Goal: Information Seeking & Learning: Learn about a topic

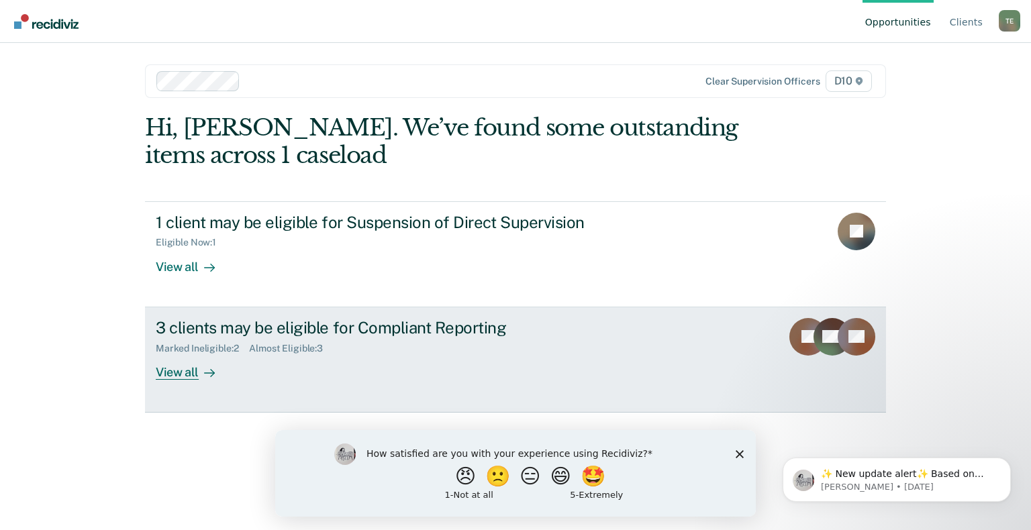
click at [184, 375] on div "View all" at bounding box center [193, 367] width 75 height 26
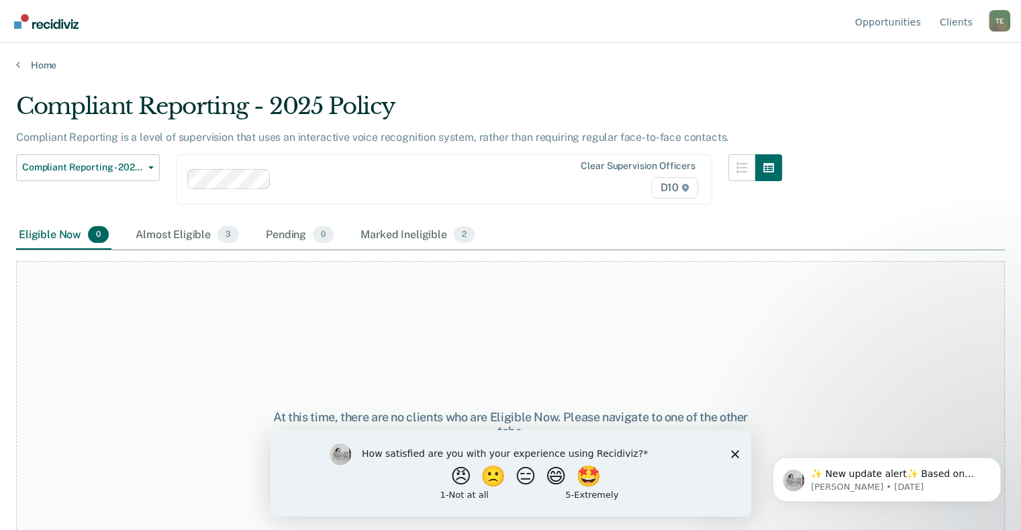
click at [732, 460] on div "How satisfied are you with your experience using Recidiviz? 😠 🙁 😑 😄 🤩 1 - Not a…" at bounding box center [510, 473] width 481 height 87
click at [738, 452] on div "How satisfied are you with your experience using Recidiviz? 😠 🙁 😑 😄 🤩 1 - Not a…" at bounding box center [510, 473] width 481 height 87
click at [195, 235] on div "Almost Eligible 3" at bounding box center [187, 236] width 109 height 30
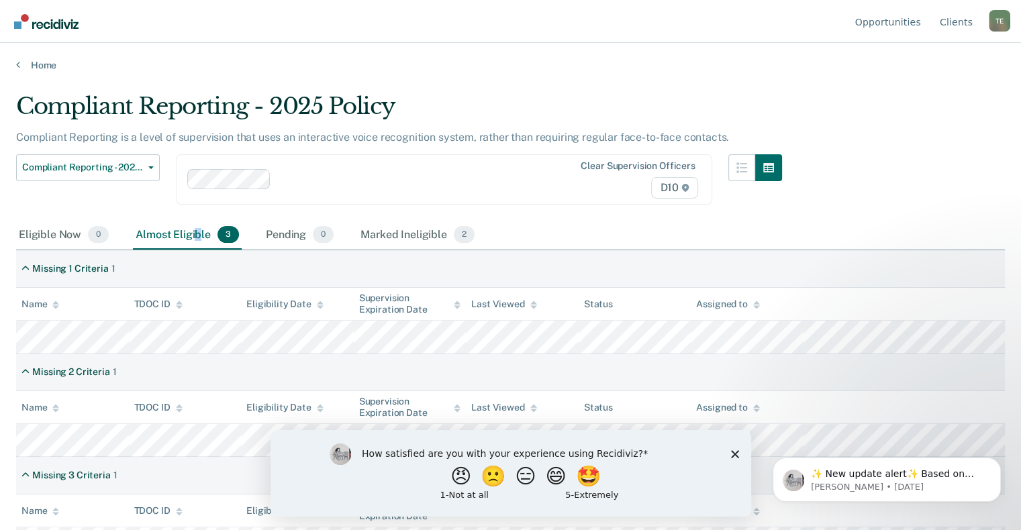
click at [727, 450] on div "How satisfied are you with your experience using Recidiviz? 😠 🙁 😑 😄 🤩 1 - Not a…" at bounding box center [510, 473] width 481 height 87
click at [737, 453] on icon "Close survey" at bounding box center [734, 454] width 8 height 8
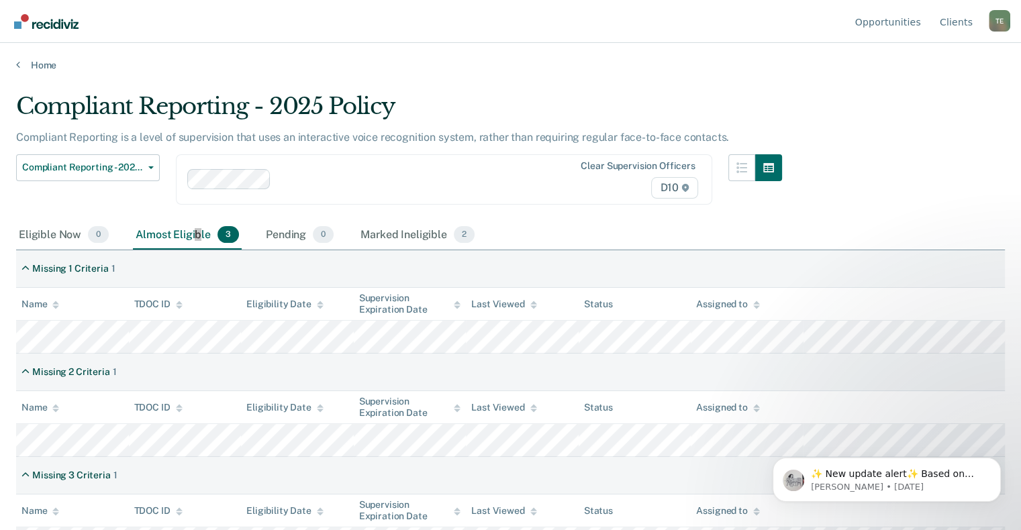
scroll to position [29, 0]
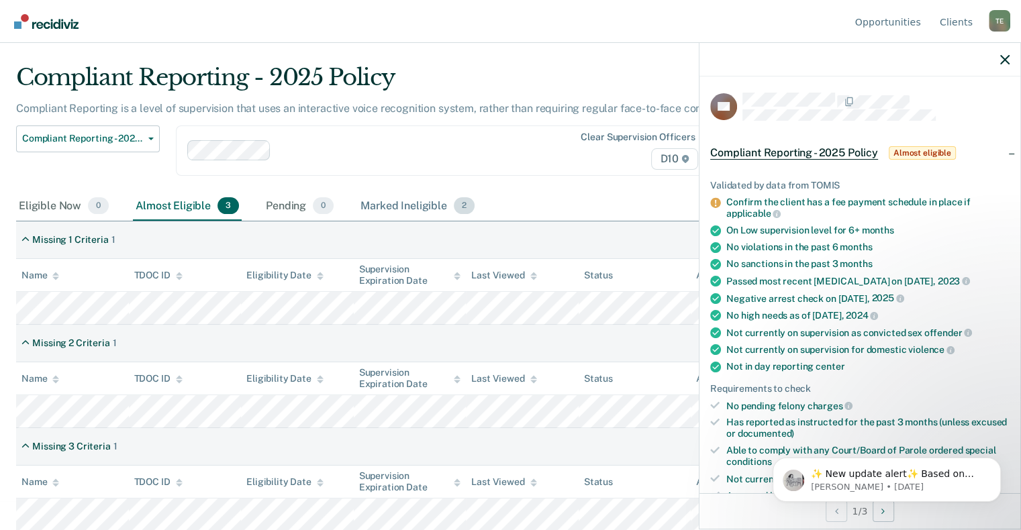
click at [389, 206] on div "Marked Ineligible 2" at bounding box center [417, 207] width 119 height 30
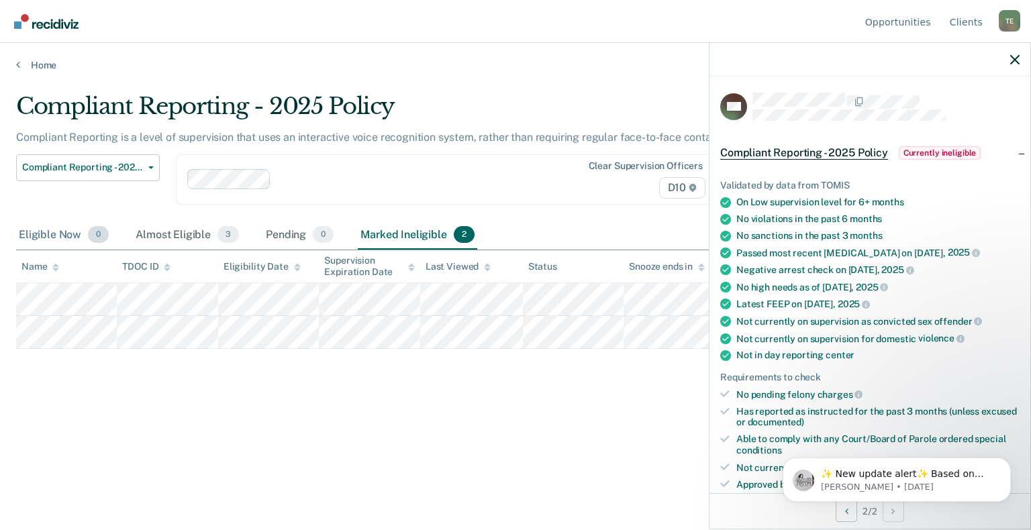
click at [28, 231] on div "Eligible Now 0" at bounding box center [63, 236] width 95 height 30
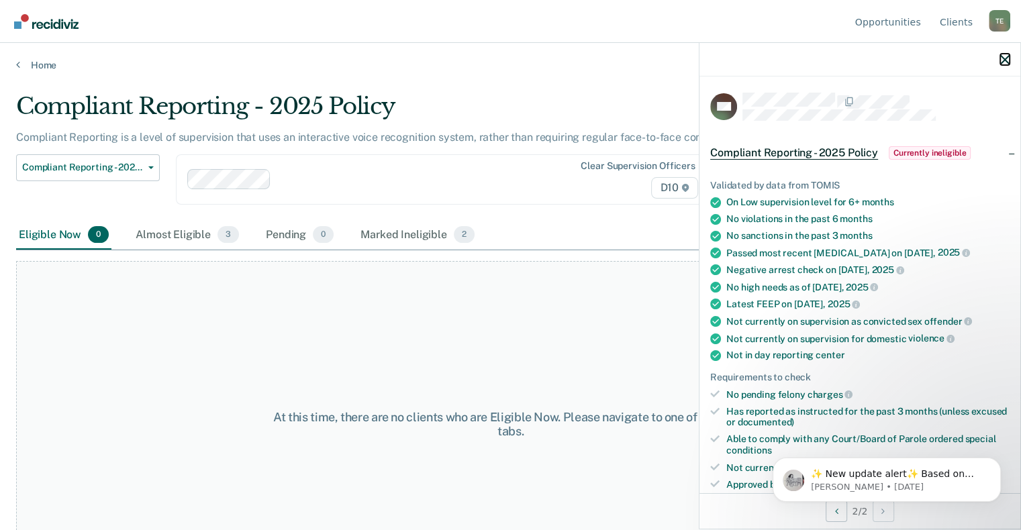
click at [1007, 61] on icon "button" at bounding box center [1004, 59] width 9 height 9
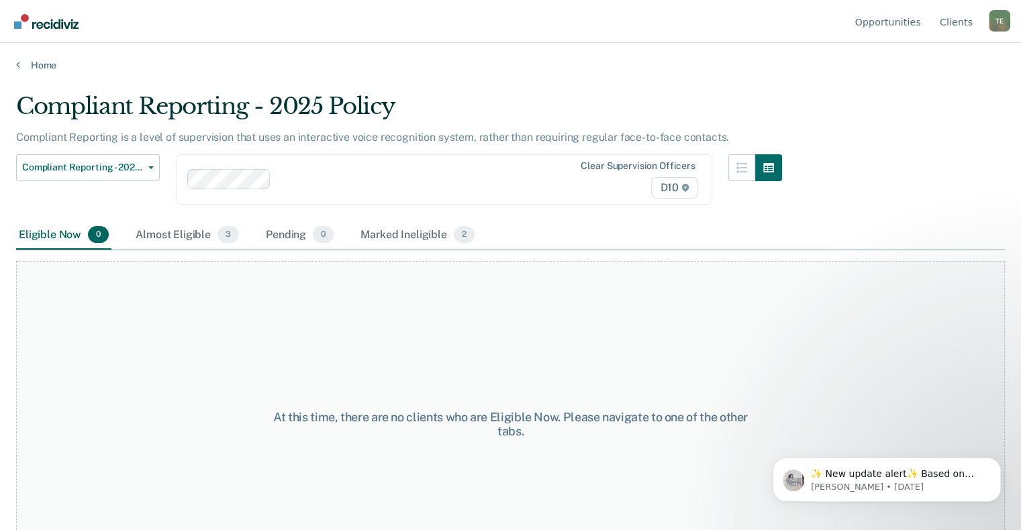
click at [998, 19] on div "T E" at bounding box center [999, 20] width 21 height 21
click at [915, 110] on link "Log Out" at bounding box center [945, 105] width 87 height 11
